Goal: Task Accomplishment & Management: Manage account settings

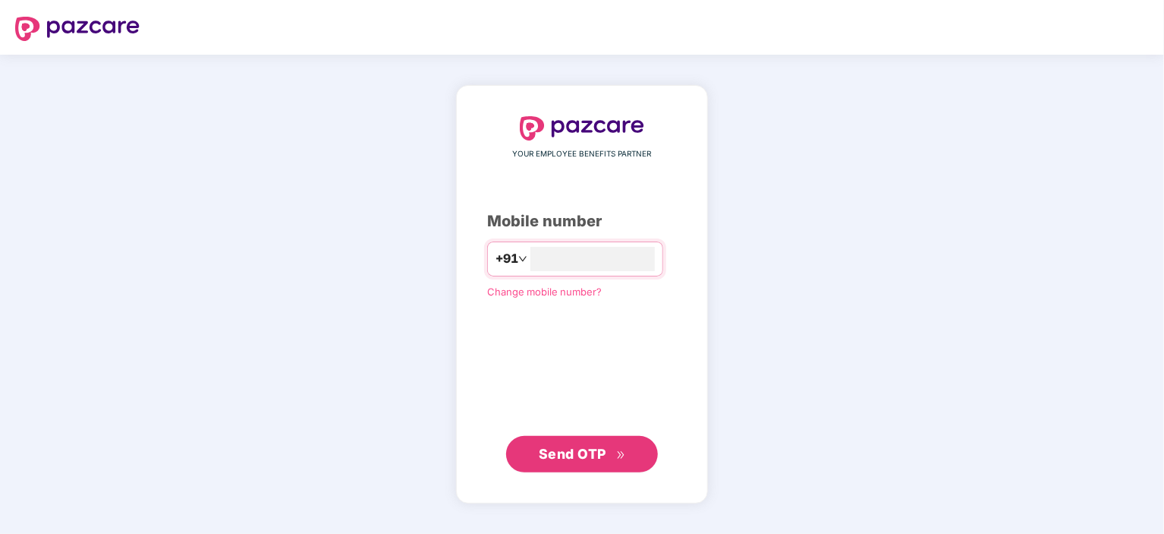
type input "**********"
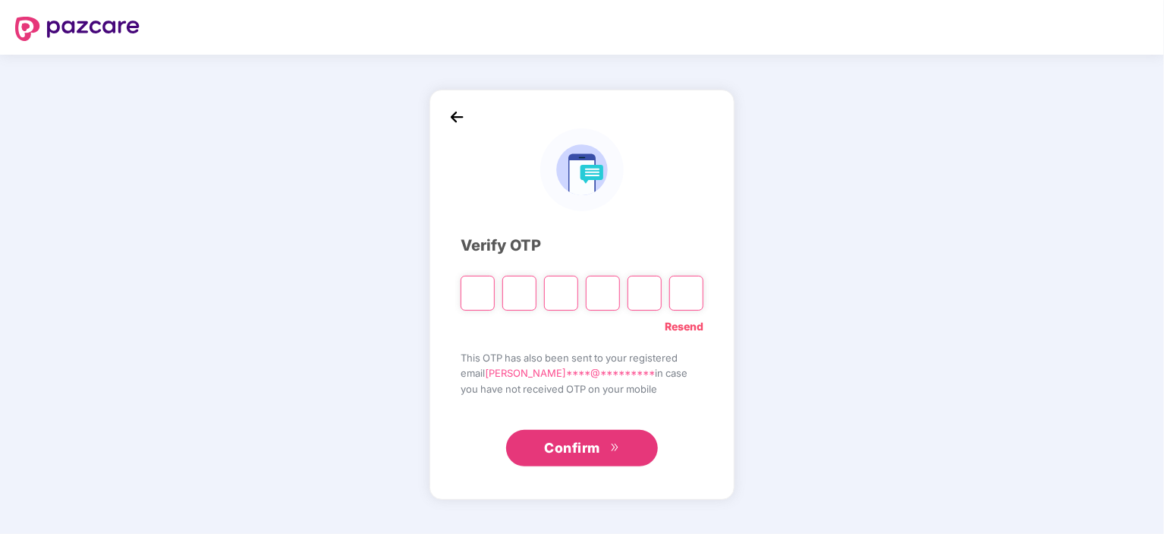
type input "*"
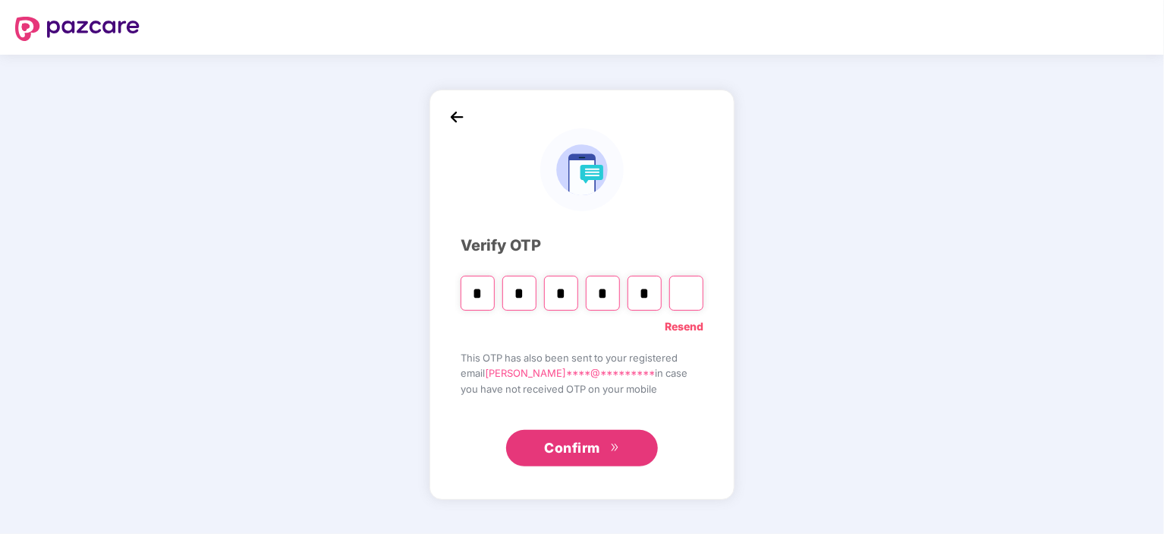
type input "*"
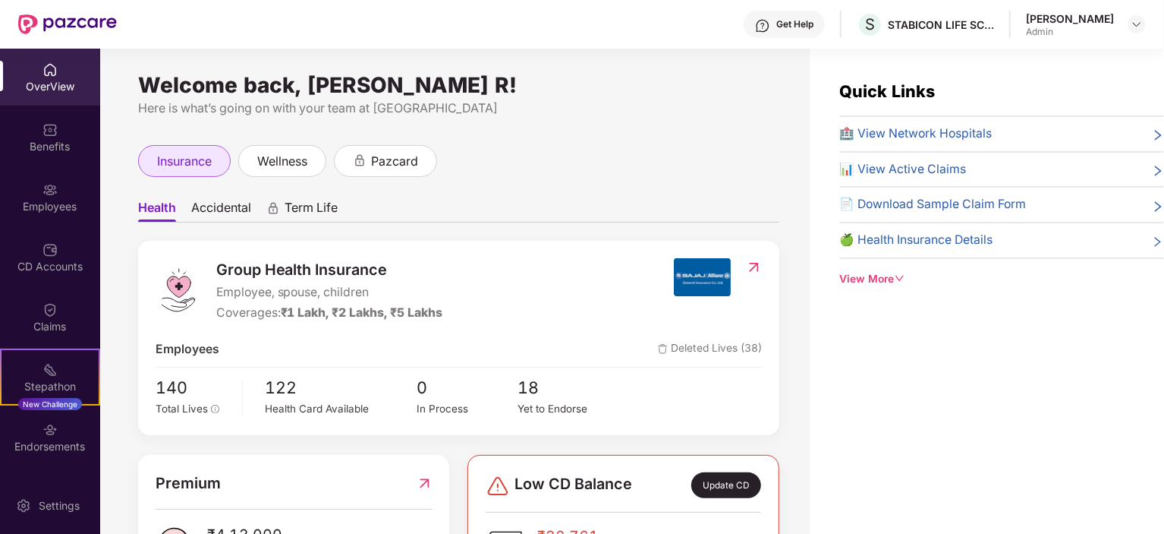
click at [200, 155] on span "insurance" at bounding box center [184, 161] width 55 height 19
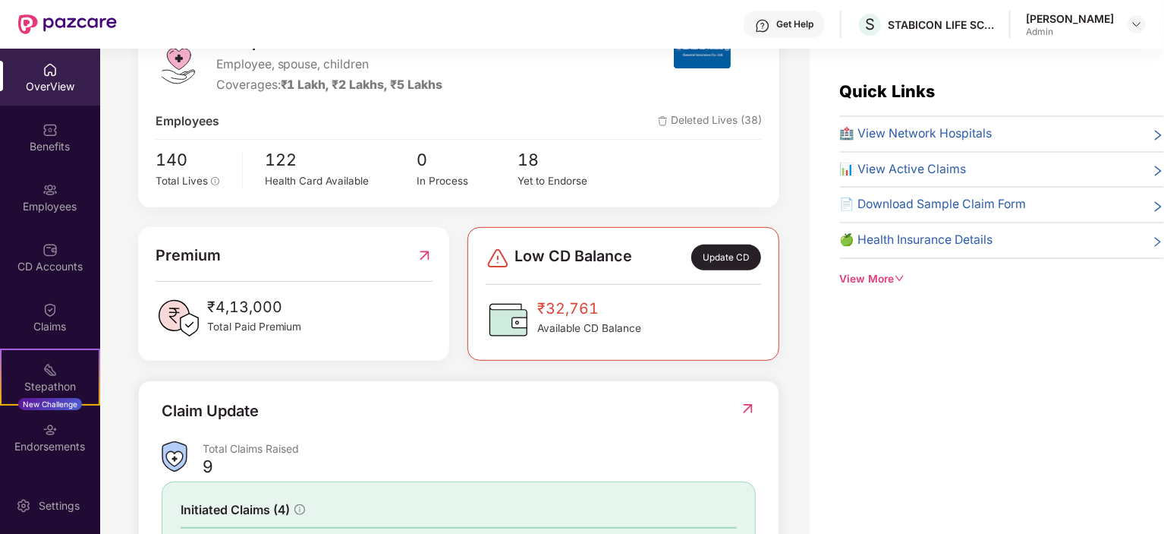
scroll to position [76, 0]
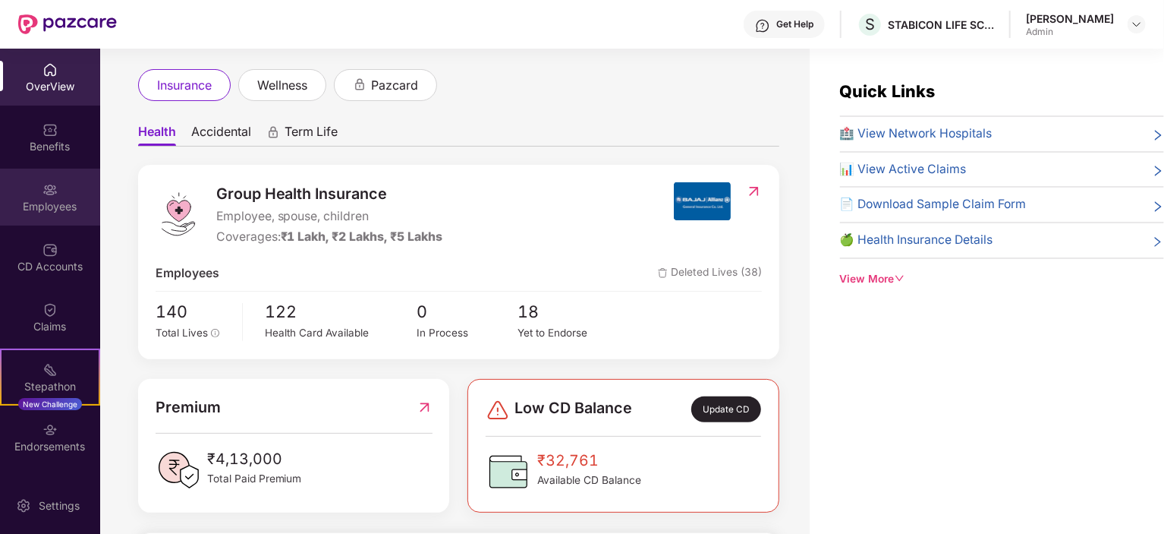
click at [58, 209] on div "Employees" at bounding box center [50, 206] width 100 height 15
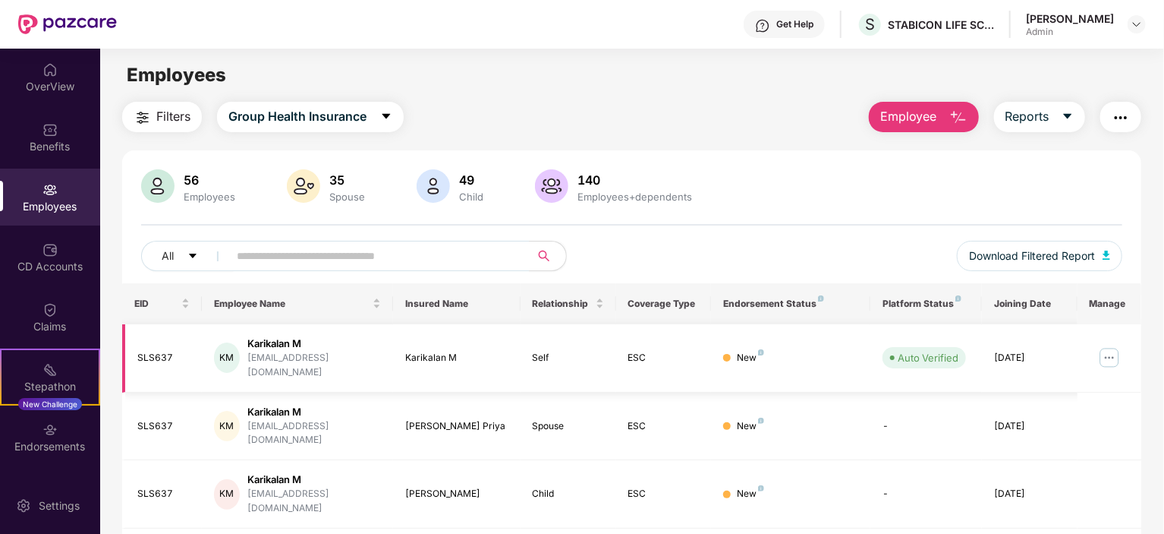
click at [1105, 346] on img at bounding box center [1110, 357] width 24 height 24
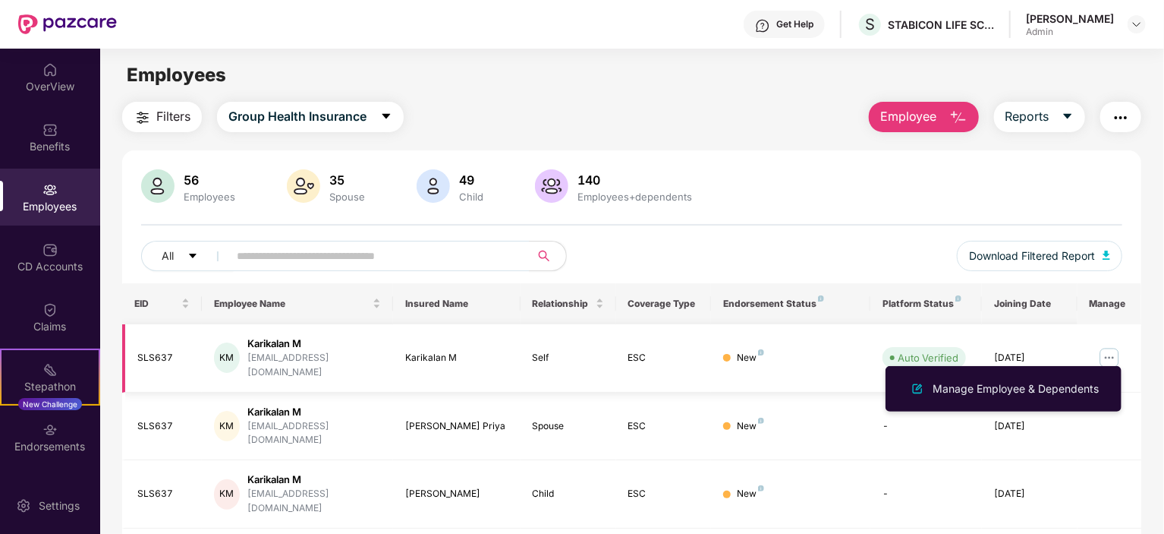
drag, startPoint x: 1108, startPoint y: 354, endPoint x: 1072, endPoint y: 332, distance: 42.2
click at [1072, 332] on td "[DATE]" at bounding box center [1030, 358] width 96 height 68
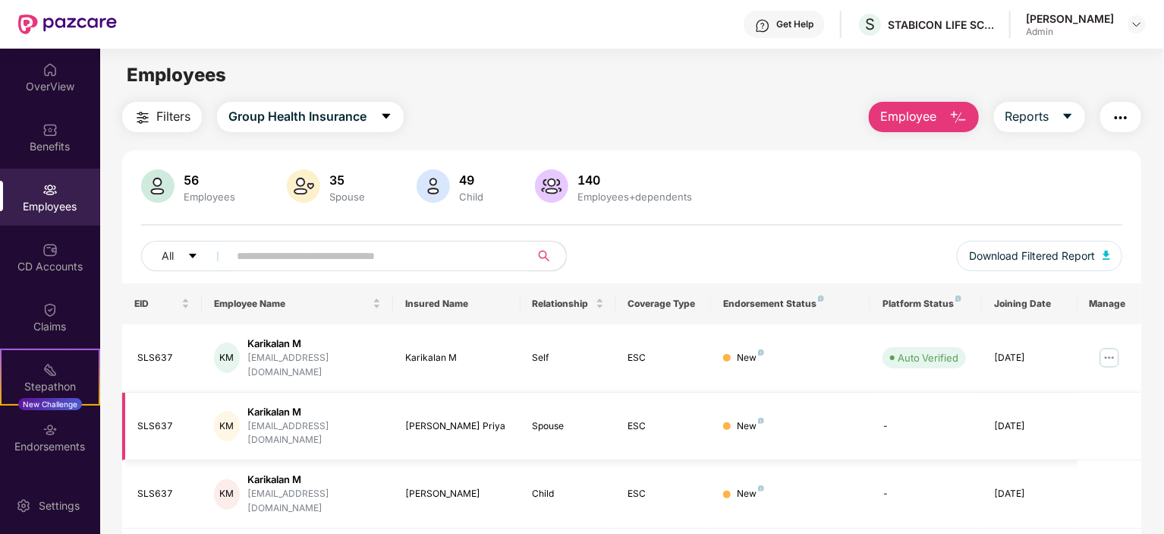
drag, startPoint x: 1107, startPoint y: 351, endPoint x: 799, endPoint y: 389, distance: 309.8
click at [799, 392] on td "New" at bounding box center [790, 426] width 159 height 68
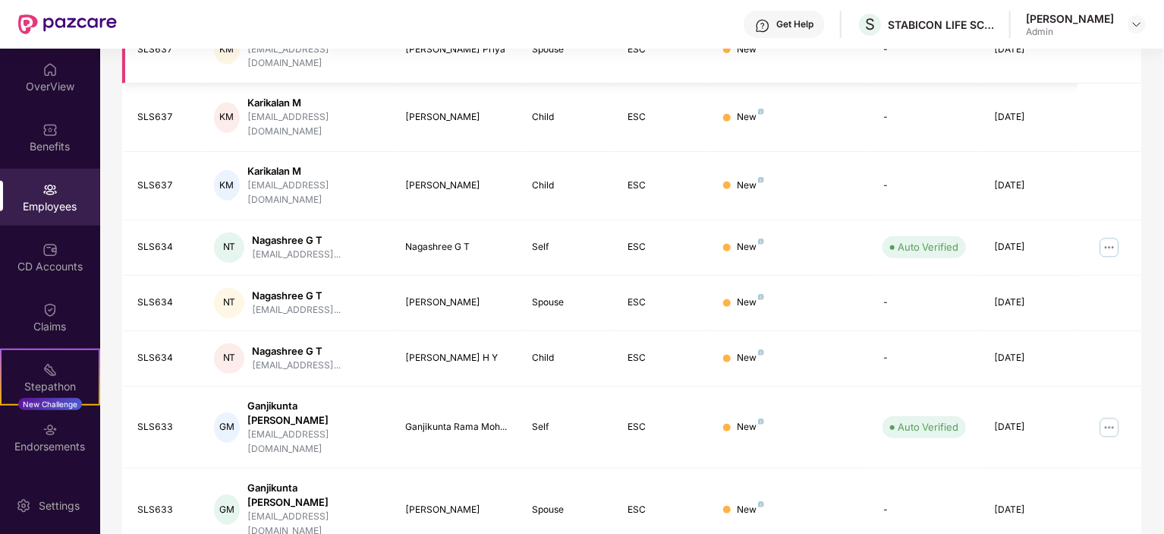
scroll to position [380, 0]
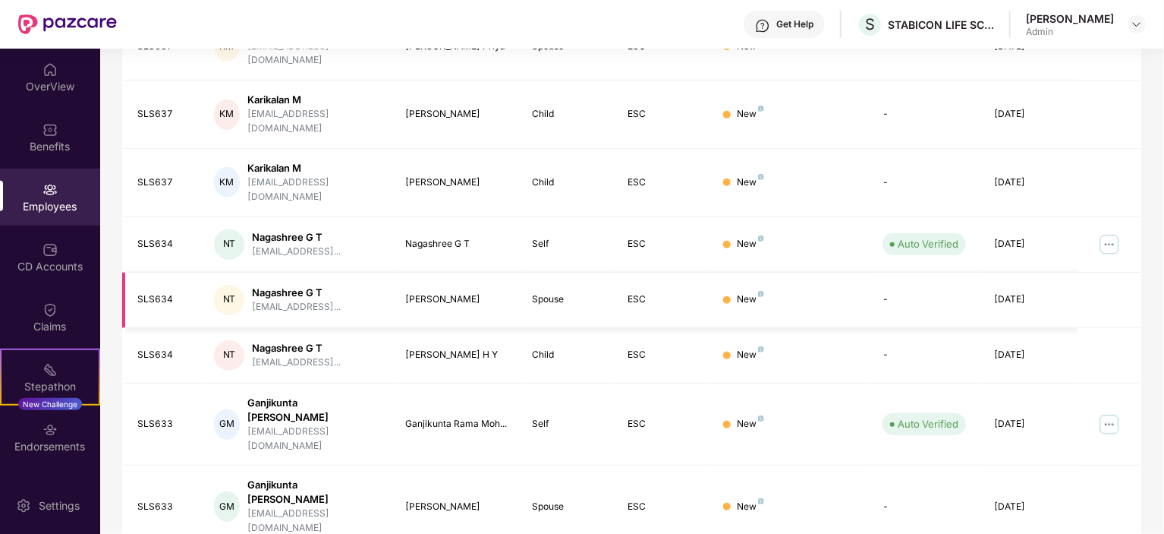
drag, startPoint x: 1109, startPoint y: 191, endPoint x: 890, endPoint y: 222, distance: 221.6
click at [890, 272] on td "-" at bounding box center [927, 299] width 112 height 55
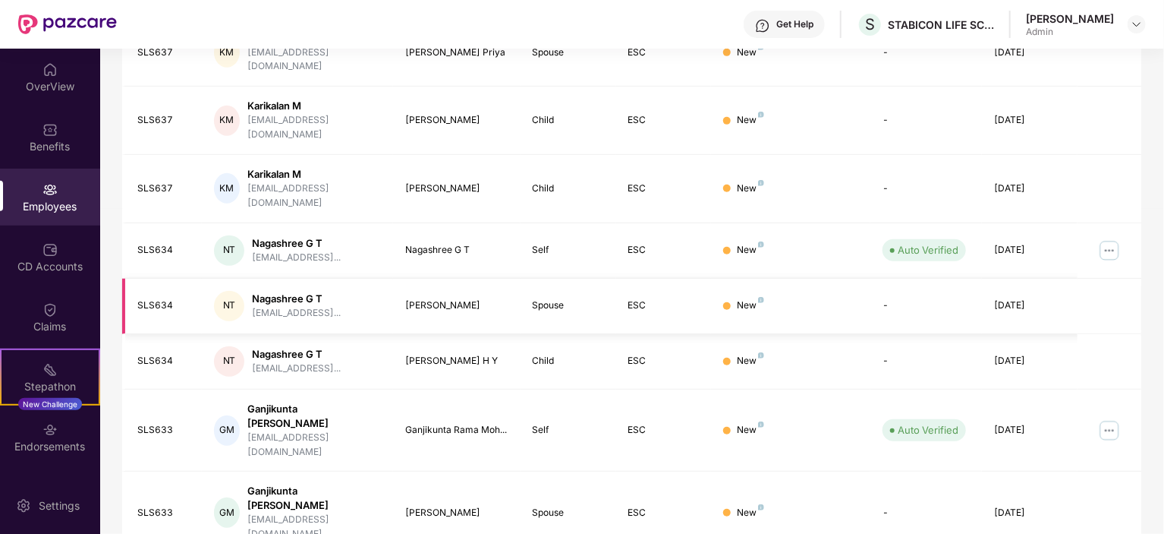
scroll to position [397, 0]
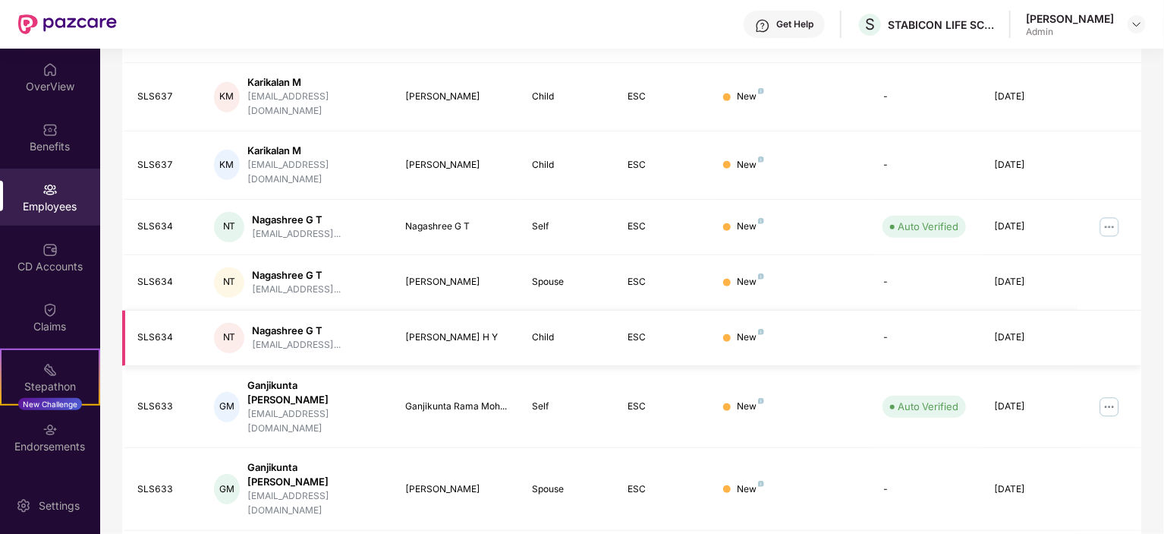
drag, startPoint x: 1110, startPoint y: 342, endPoint x: 1098, endPoint y: 305, distance: 38.2
click at [1098, 310] on td at bounding box center [1110, 337] width 64 height 55
click at [1109, 395] on img at bounding box center [1110, 407] width 24 height 24
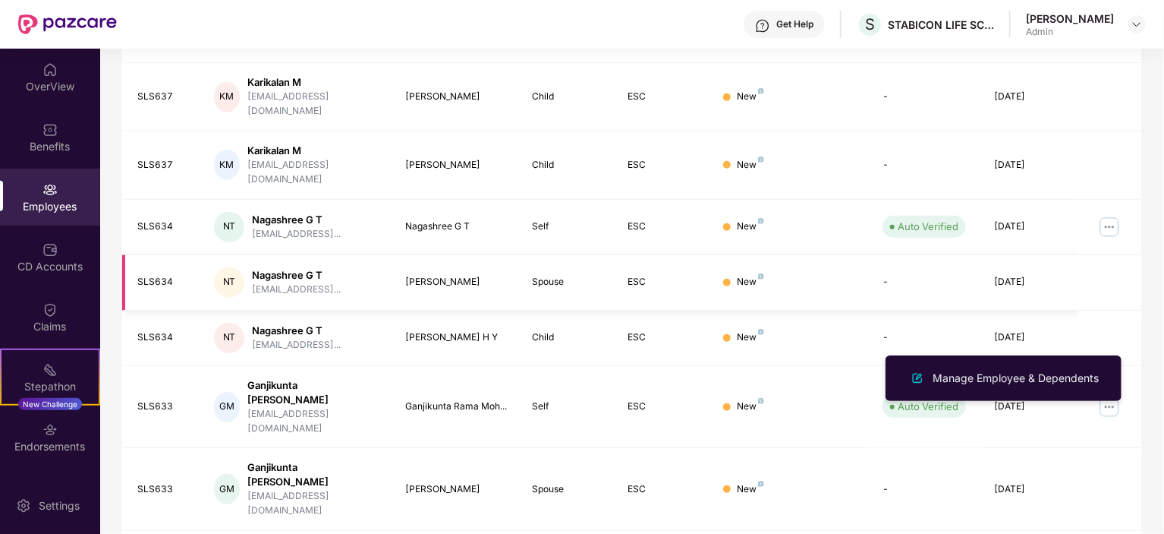
click at [874, 255] on td "-" at bounding box center [927, 282] width 112 height 55
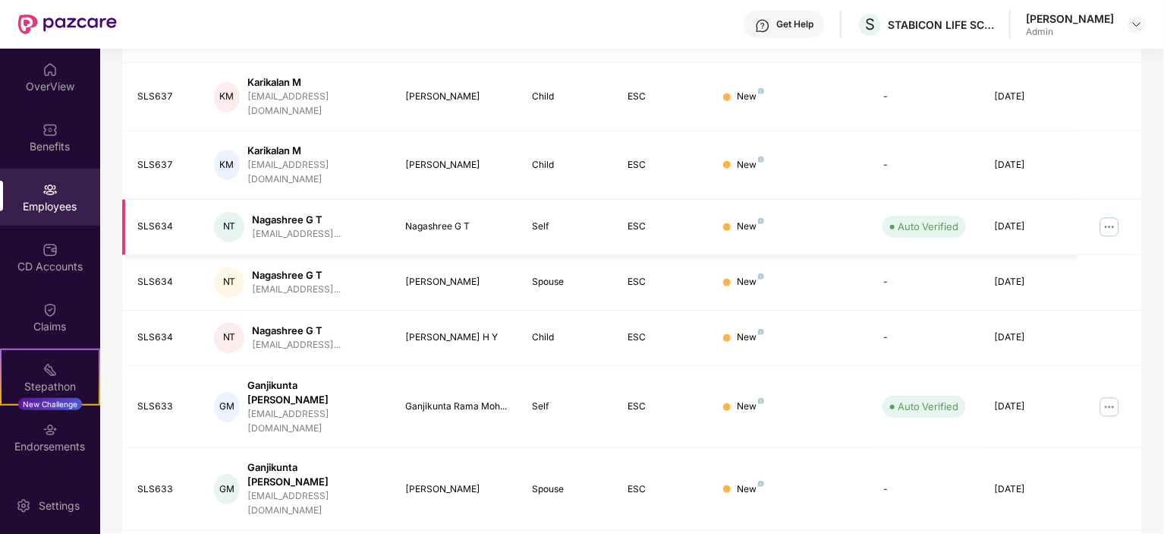
click at [1111, 215] on img at bounding box center [1110, 227] width 24 height 24
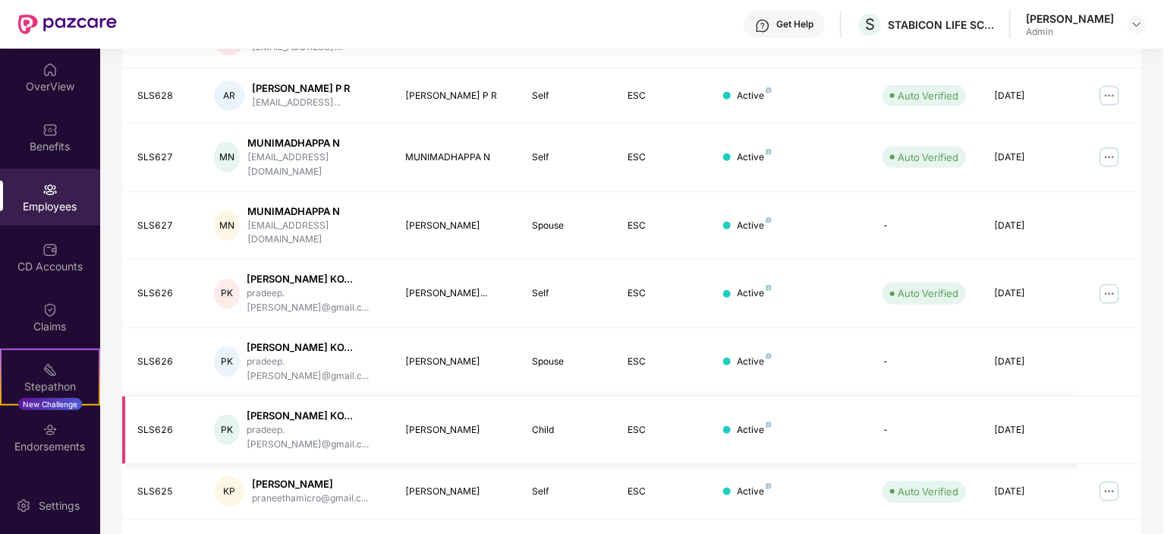
scroll to position [435, 0]
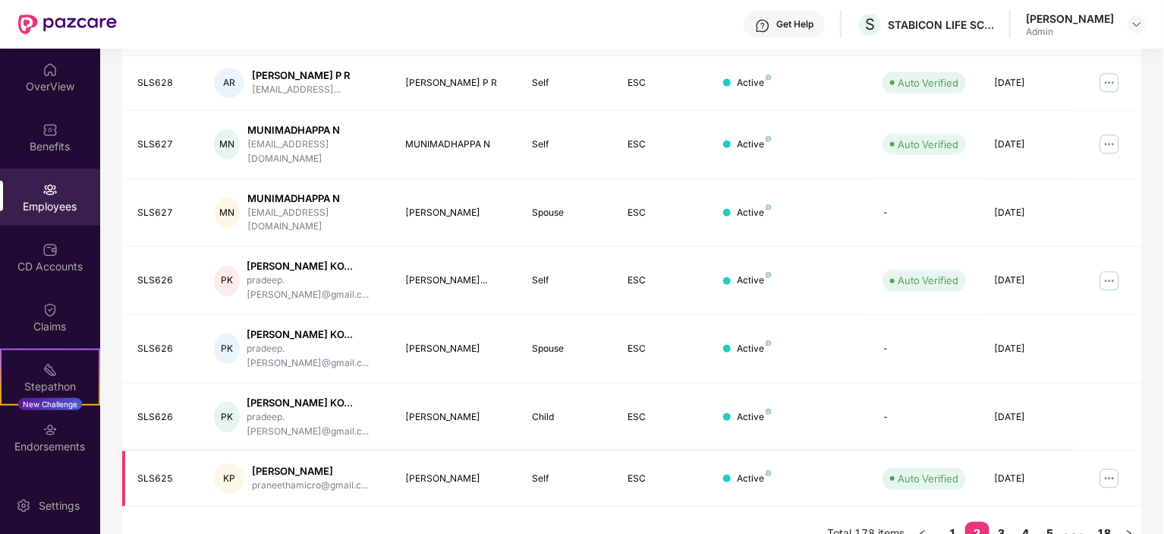
click at [1111, 466] on img at bounding box center [1110, 478] width 24 height 24
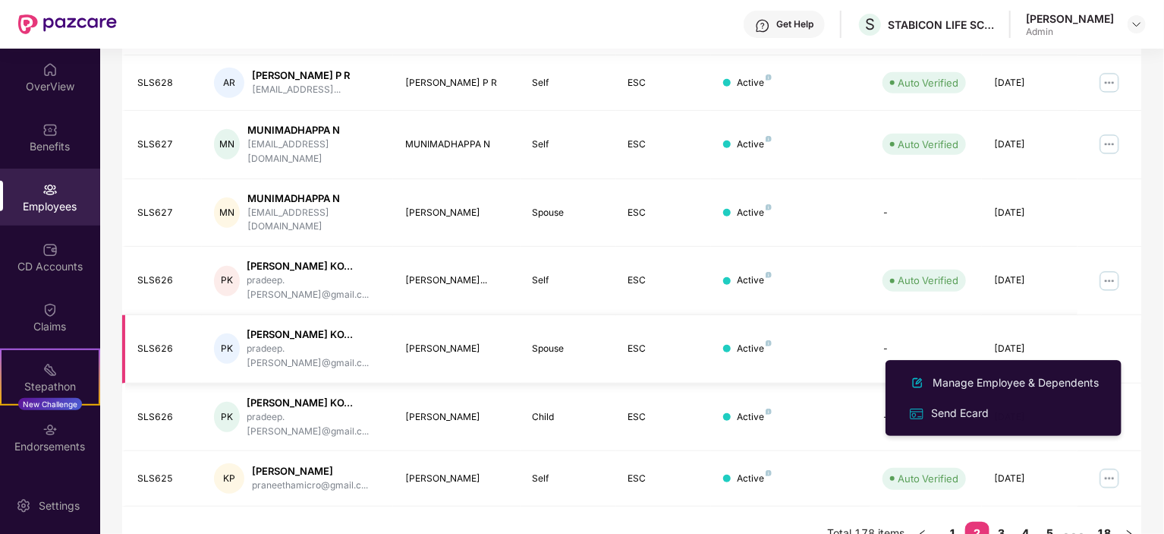
click at [1094, 315] on td at bounding box center [1110, 349] width 64 height 68
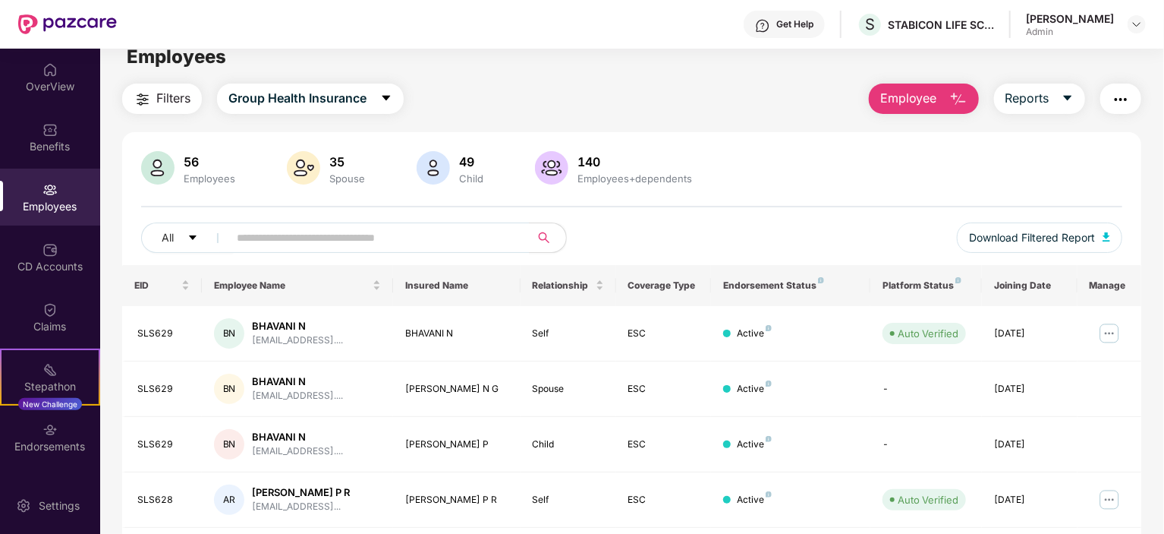
scroll to position [0, 0]
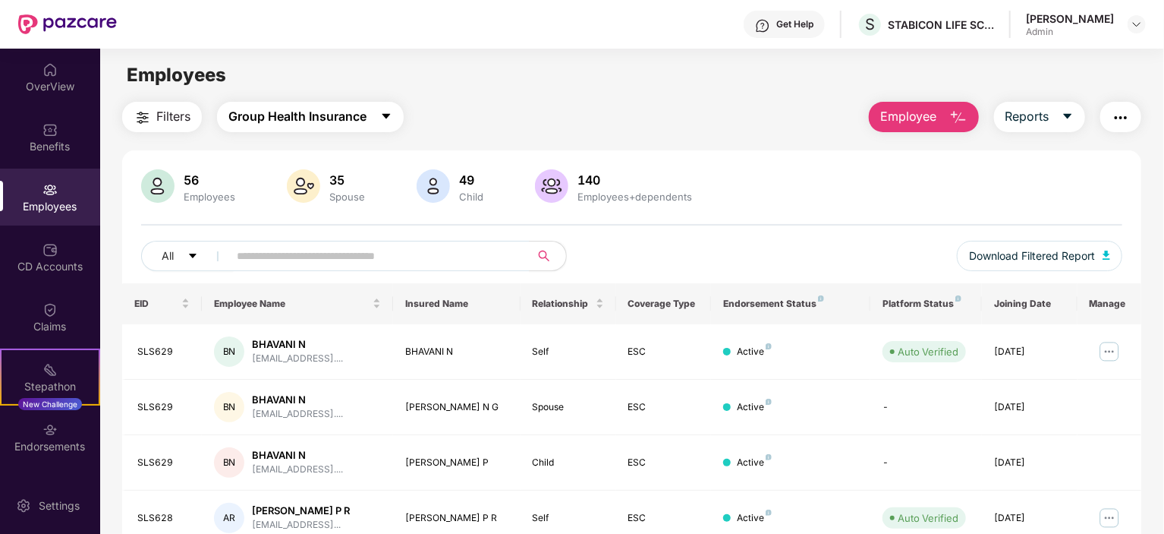
click at [376, 114] on button "Group Health Insurance" at bounding box center [310, 117] width 187 height 30
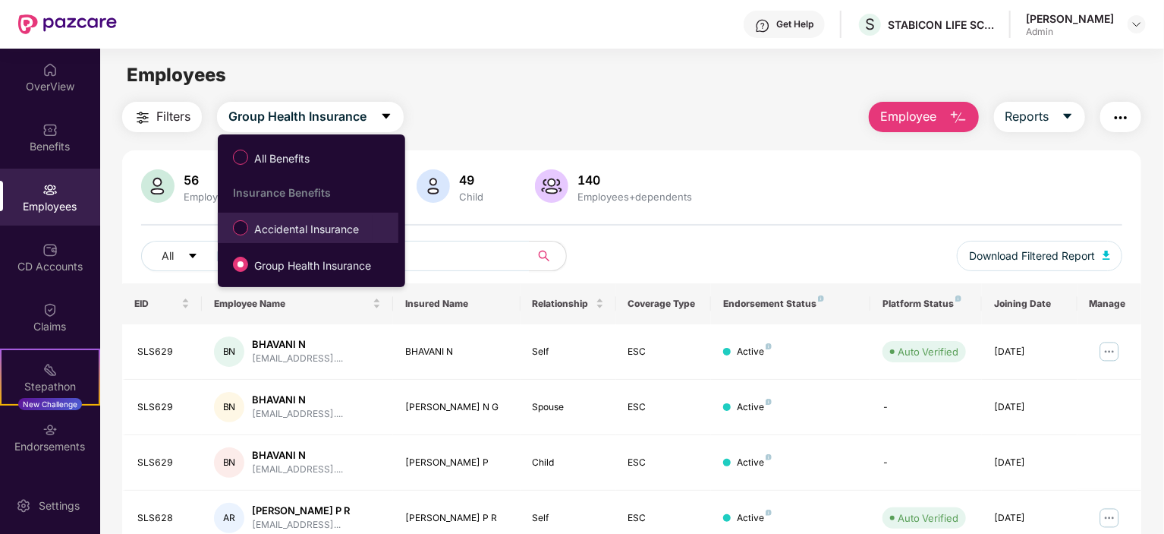
click at [331, 228] on span "Accidental Insurance" at bounding box center [306, 229] width 117 height 17
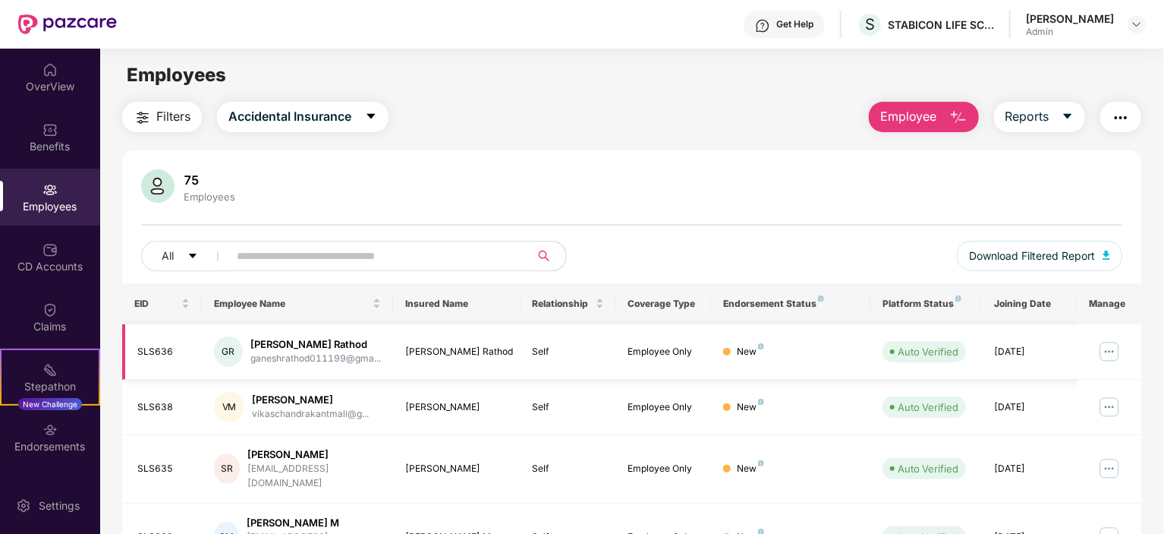
click at [1110, 348] on img at bounding box center [1110, 351] width 24 height 24
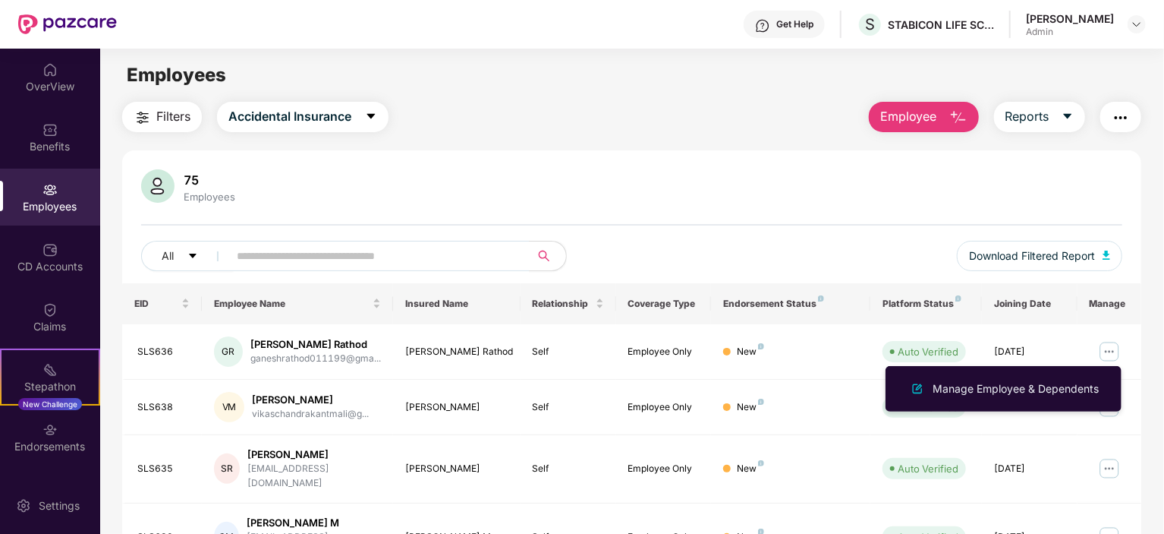
click at [666, 191] on div "75 Employees" at bounding box center [631, 187] width 981 height 36
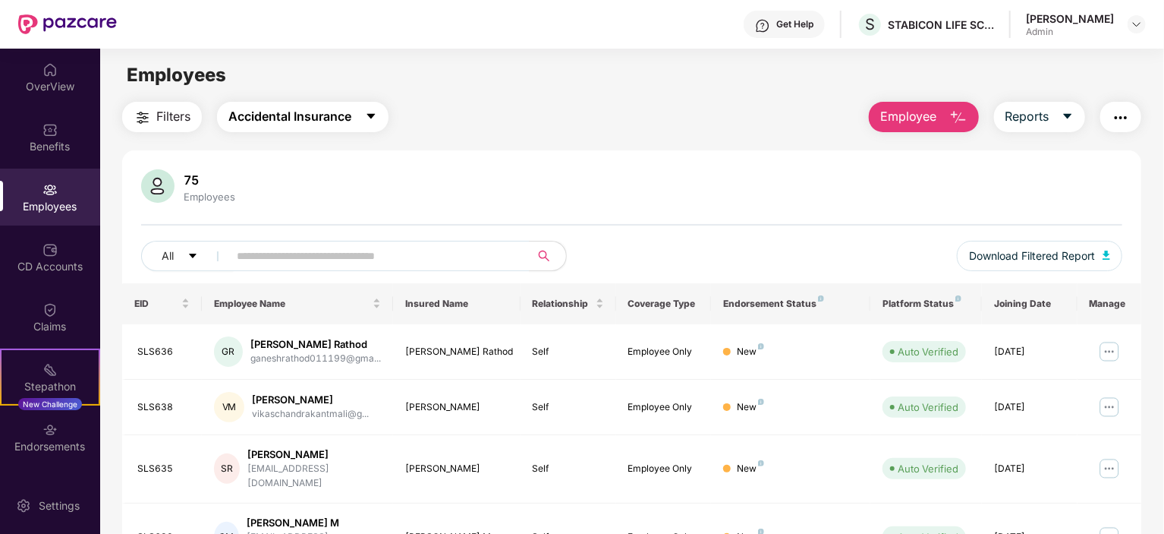
click at [299, 110] on span "Accidental Insurance" at bounding box center [289, 116] width 123 height 19
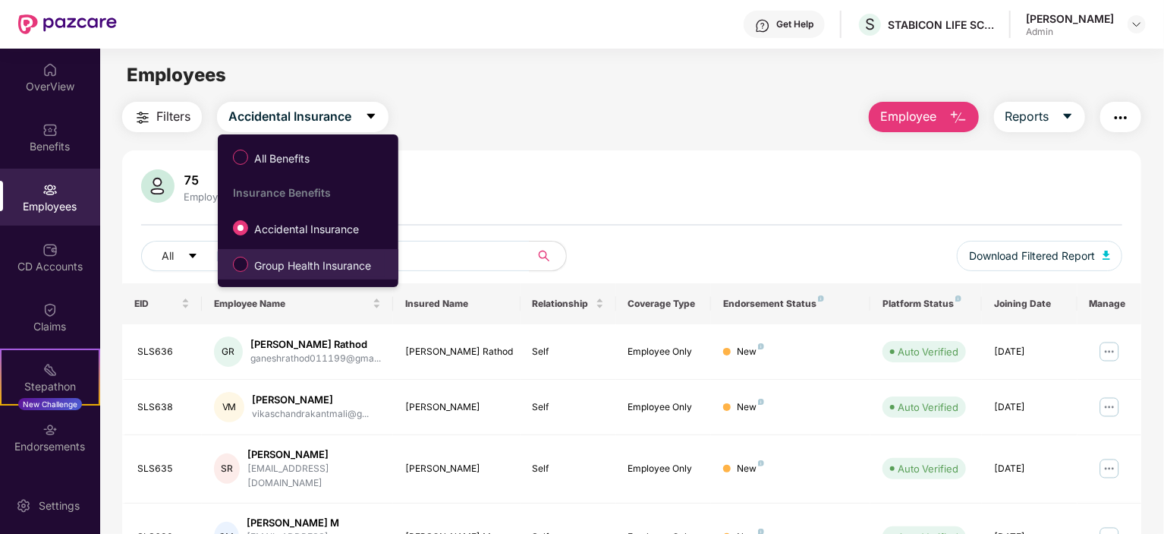
click at [288, 260] on span "Group Health Insurance" at bounding box center [312, 265] width 129 height 17
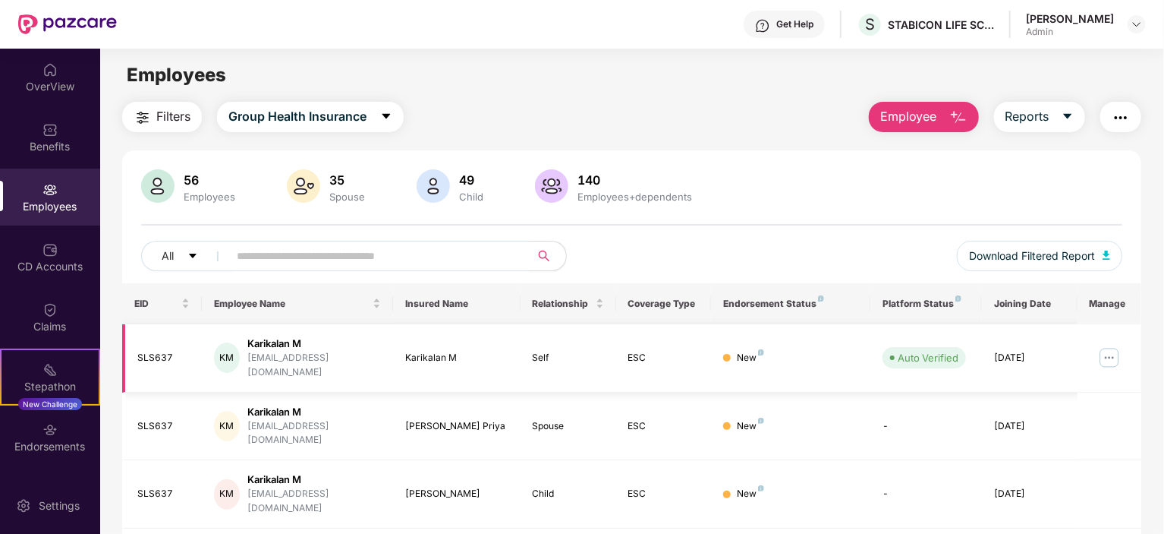
click at [1116, 351] on img at bounding box center [1110, 357] width 24 height 24
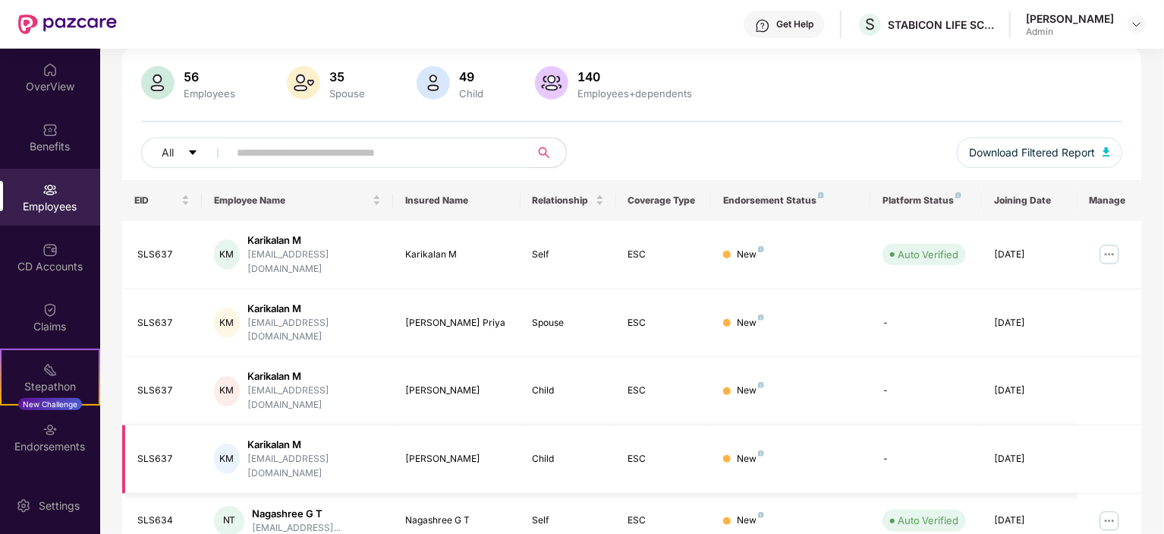
scroll to position [228, 0]
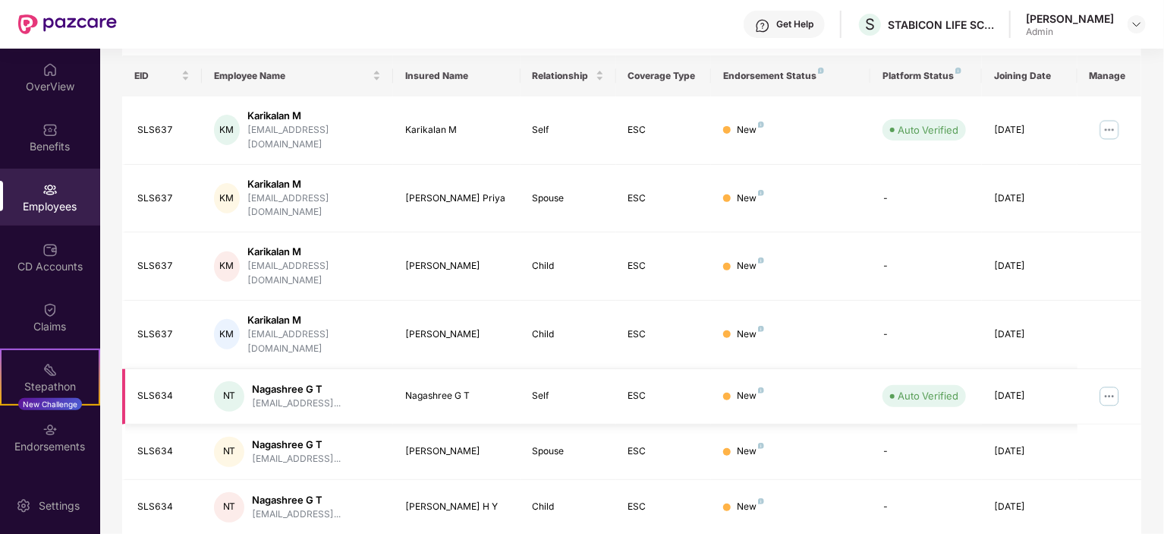
click at [1108, 384] on img at bounding box center [1110, 396] width 24 height 24
click at [835, 191] on div "New" at bounding box center [790, 198] width 135 height 14
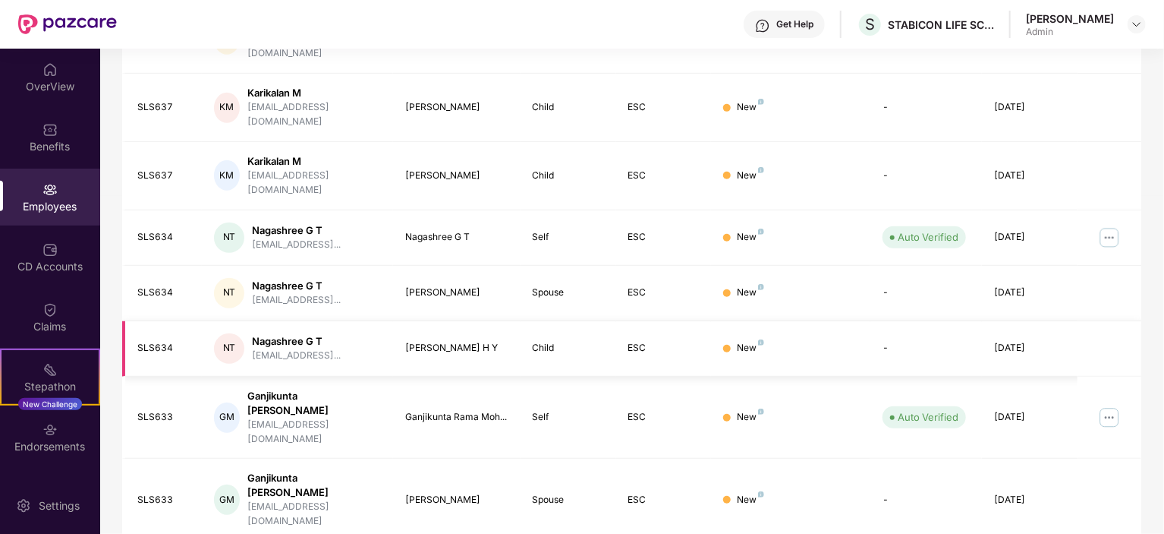
scroll to position [397, 0]
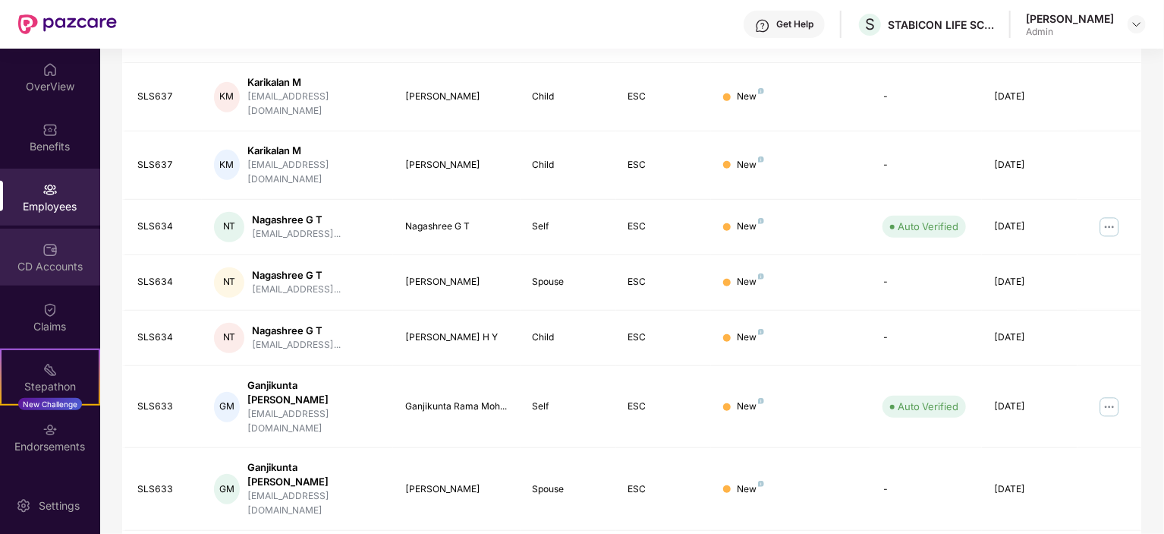
click at [53, 260] on div "CD Accounts" at bounding box center [50, 266] width 100 height 15
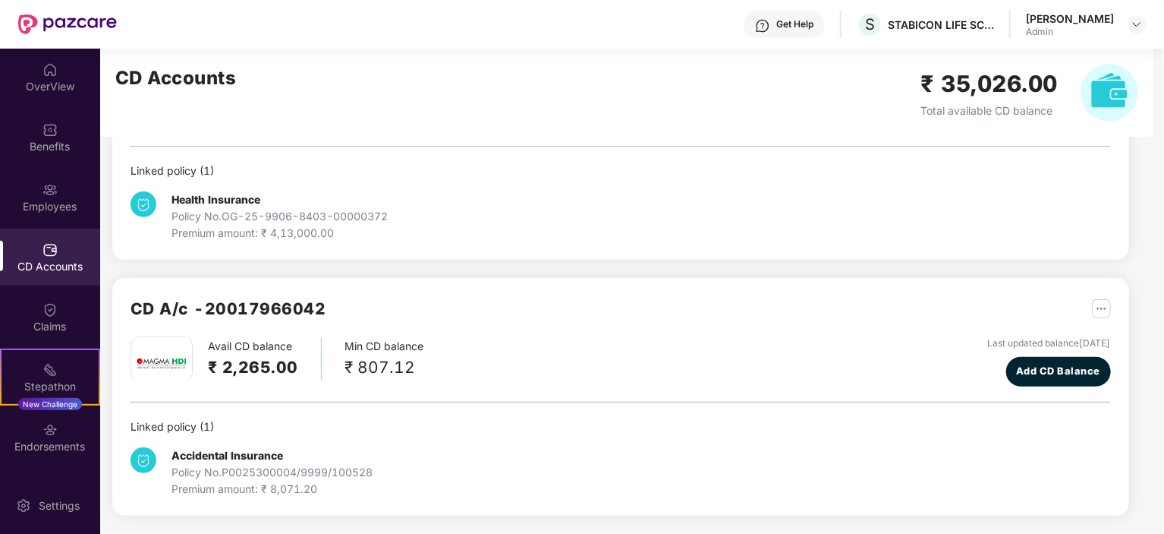
scroll to position [216, 0]
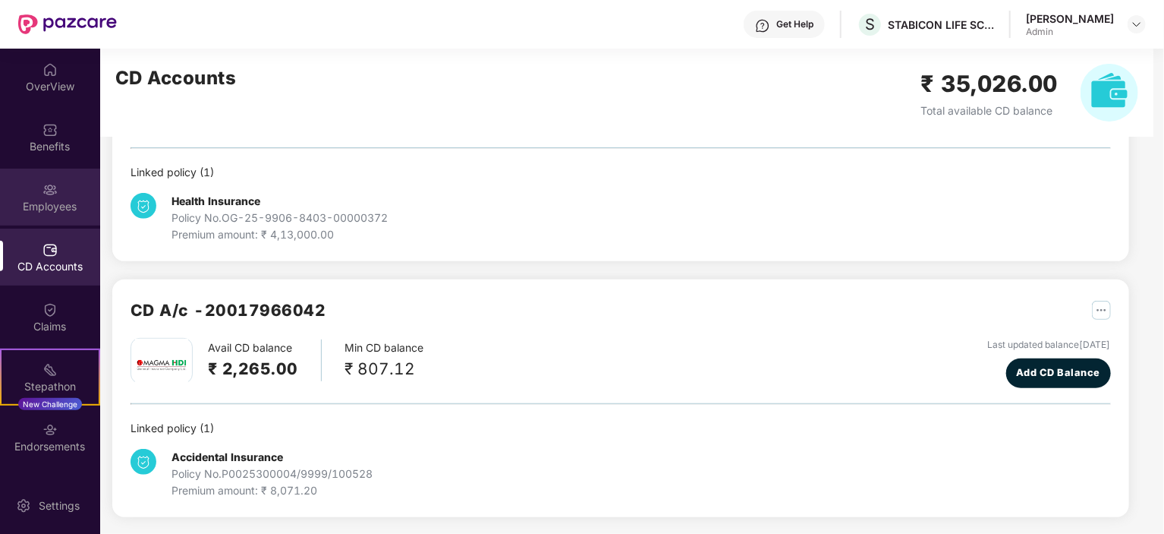
click at [44, 192] on img at bounding box center [50, 189] width 15 height 15
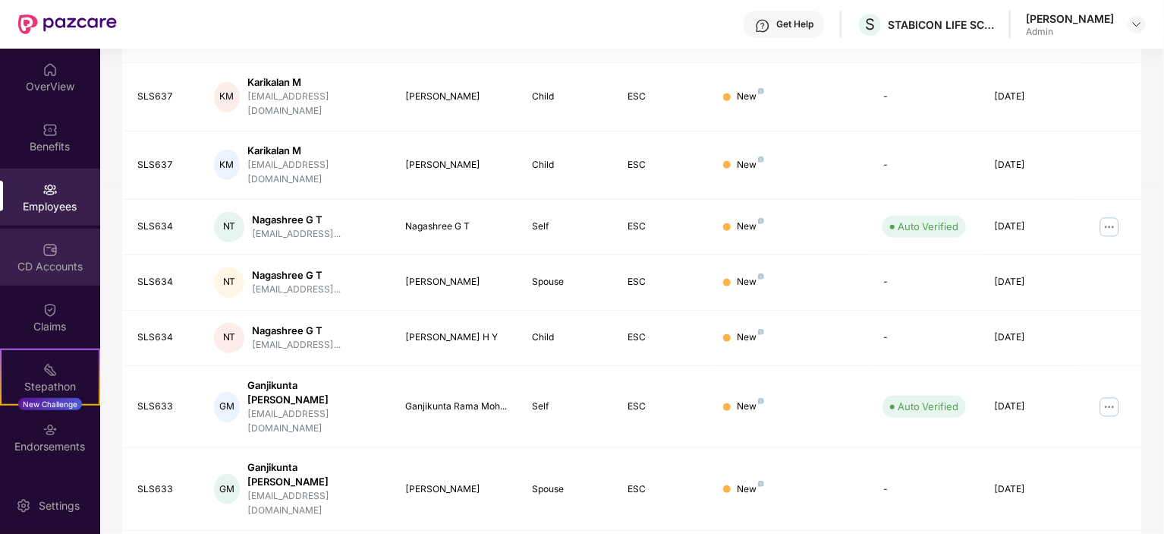
click at [33, 270] on div "CD Accounts" at bounding box center [50, 266] width 100 height 15
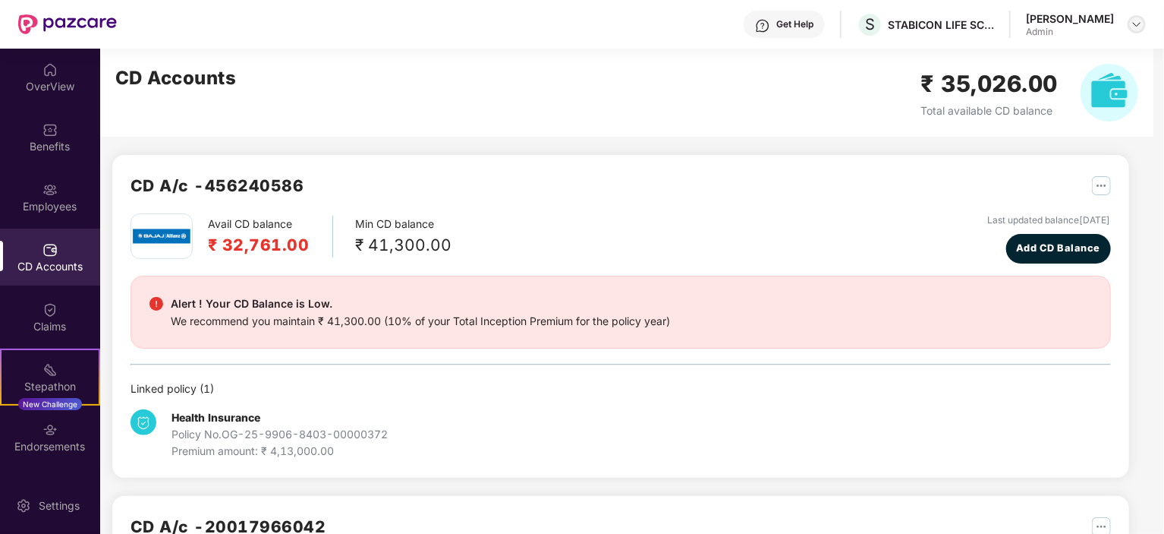
click at [1136, 25] on img at bounding box center [1137, 24] width 12 height 12
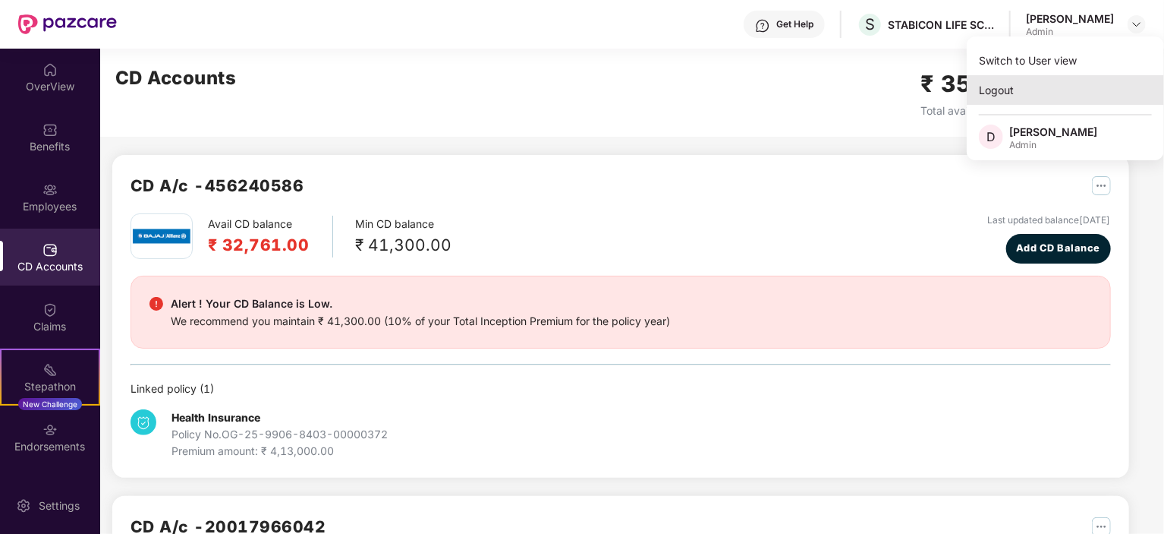
click at [985, 91] on div "Logout" at bounding box center [1065, 90] width 197 height 30
